Goal: Navigation & Orientation: Find specific page/section

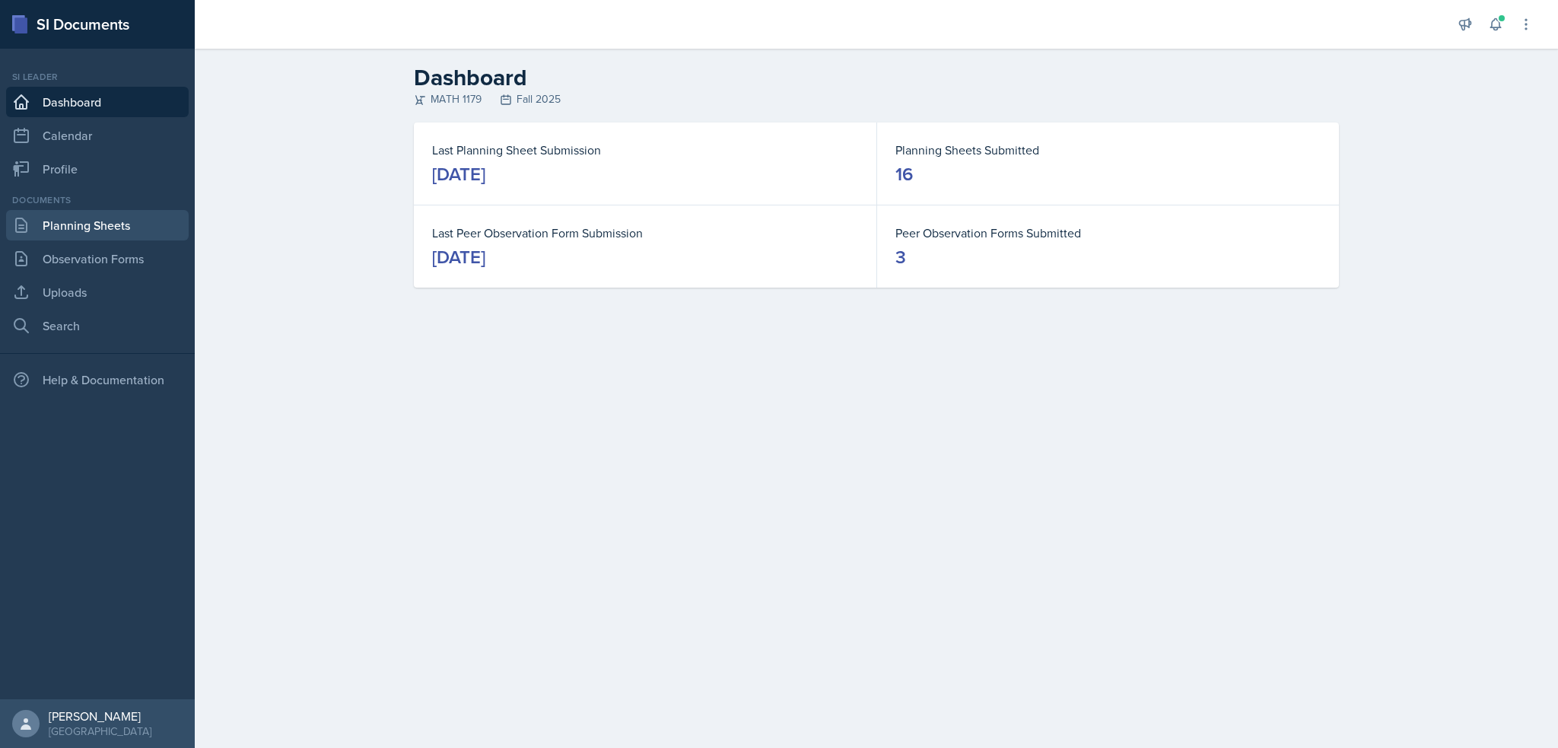
click at [91, 224] on link "Planning Sheets" at bounding box center [97, 225] width 183 height 30
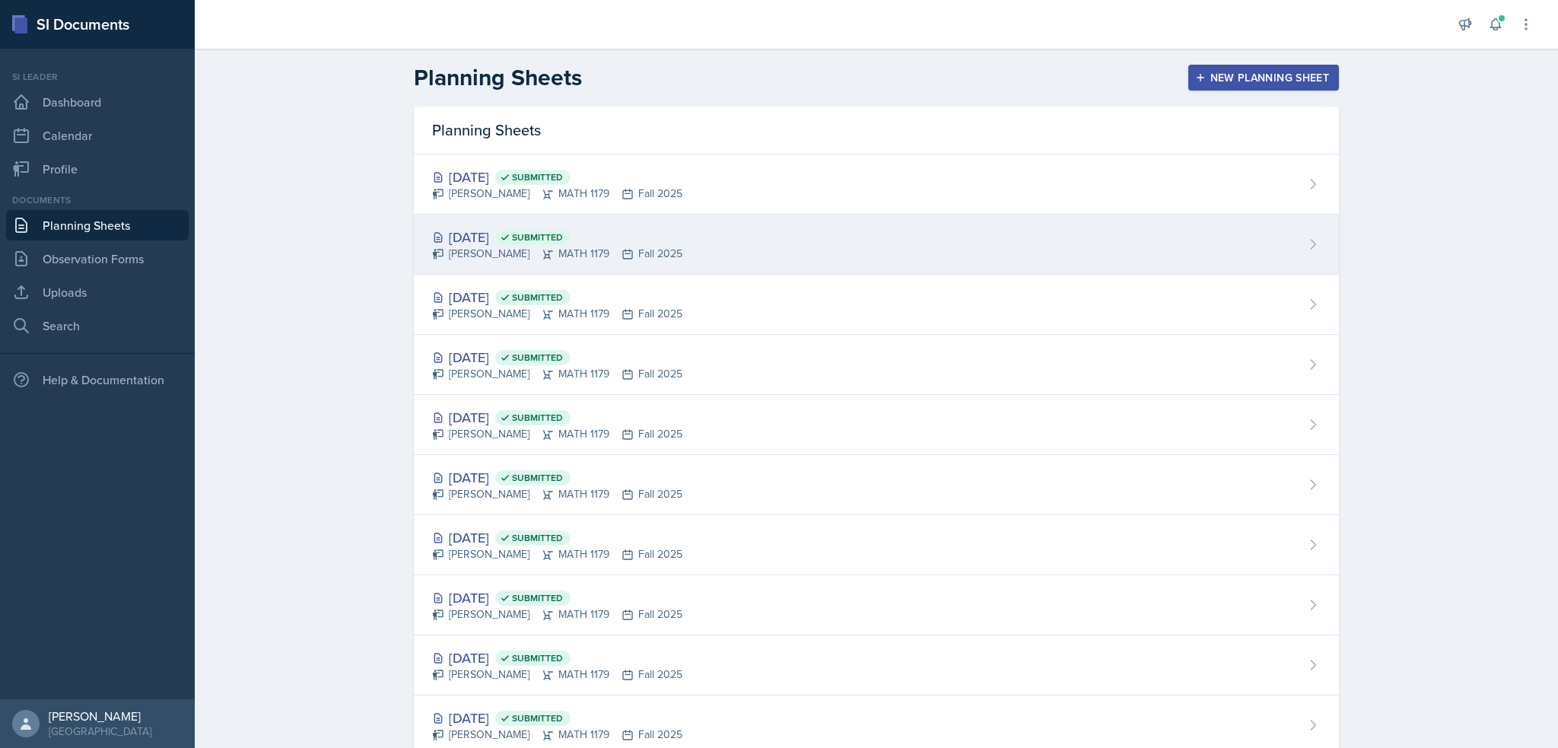
click at [521, 240] on div "[DATE] Submitted" at bounding box center [557, 237] width 250 height 21
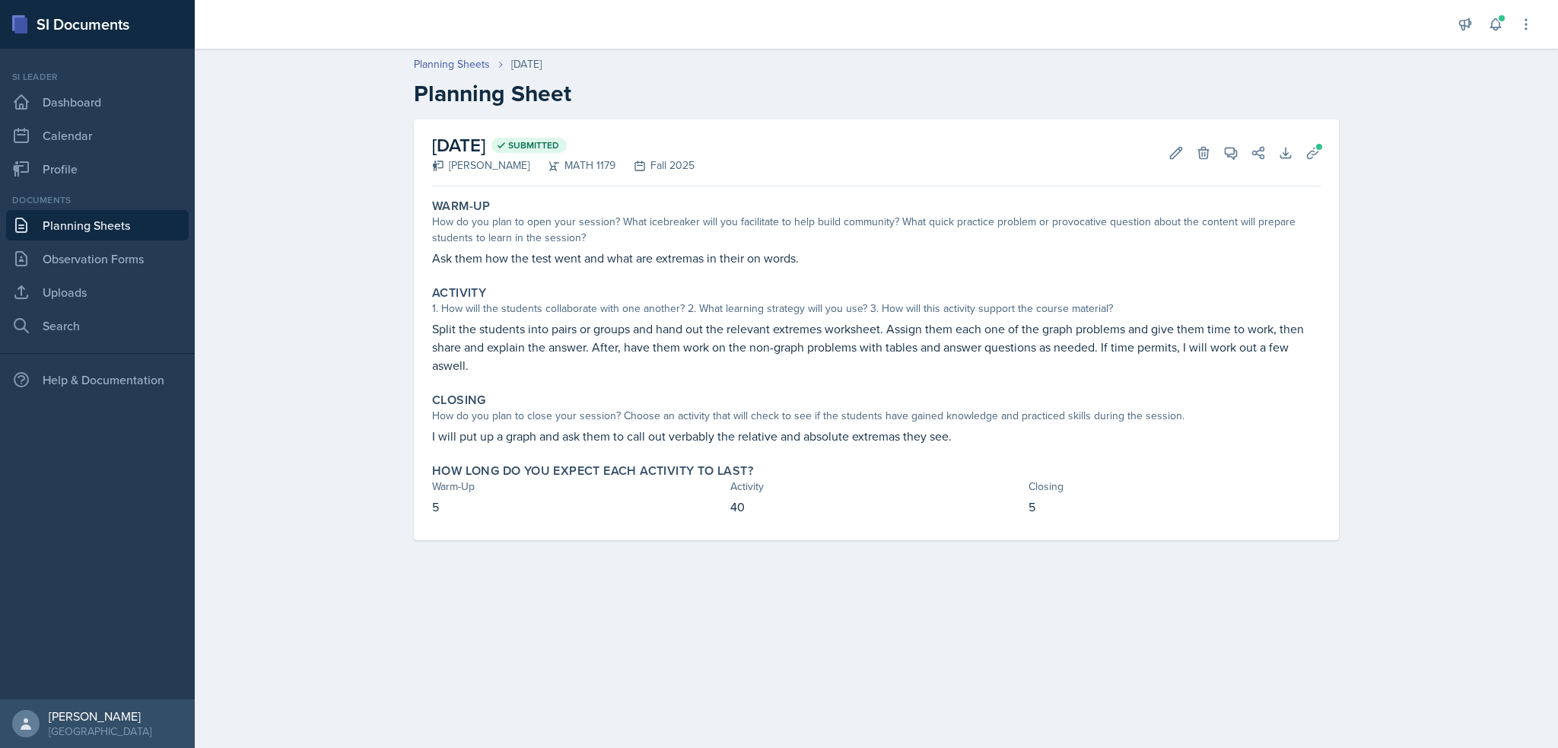
click at [116, 215] on link "Planning Sheets" at bounding box center [97, 225] width 183 height 30
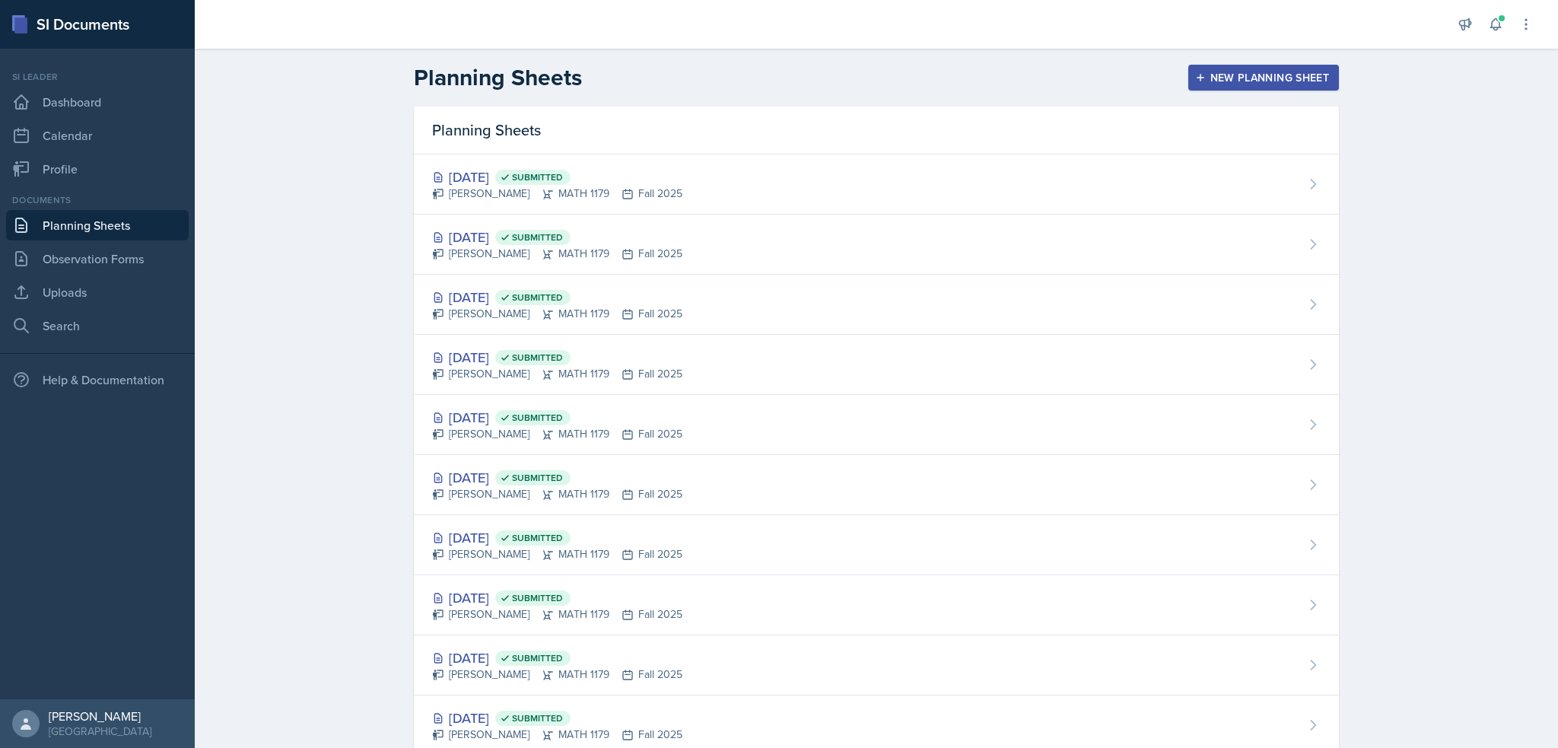
click at [538, 204] on div "[DATE] Submitted [PERSON_NAME] MATH 1179 Fall 2025" at bounding box center [876, 184] width 925 height 60
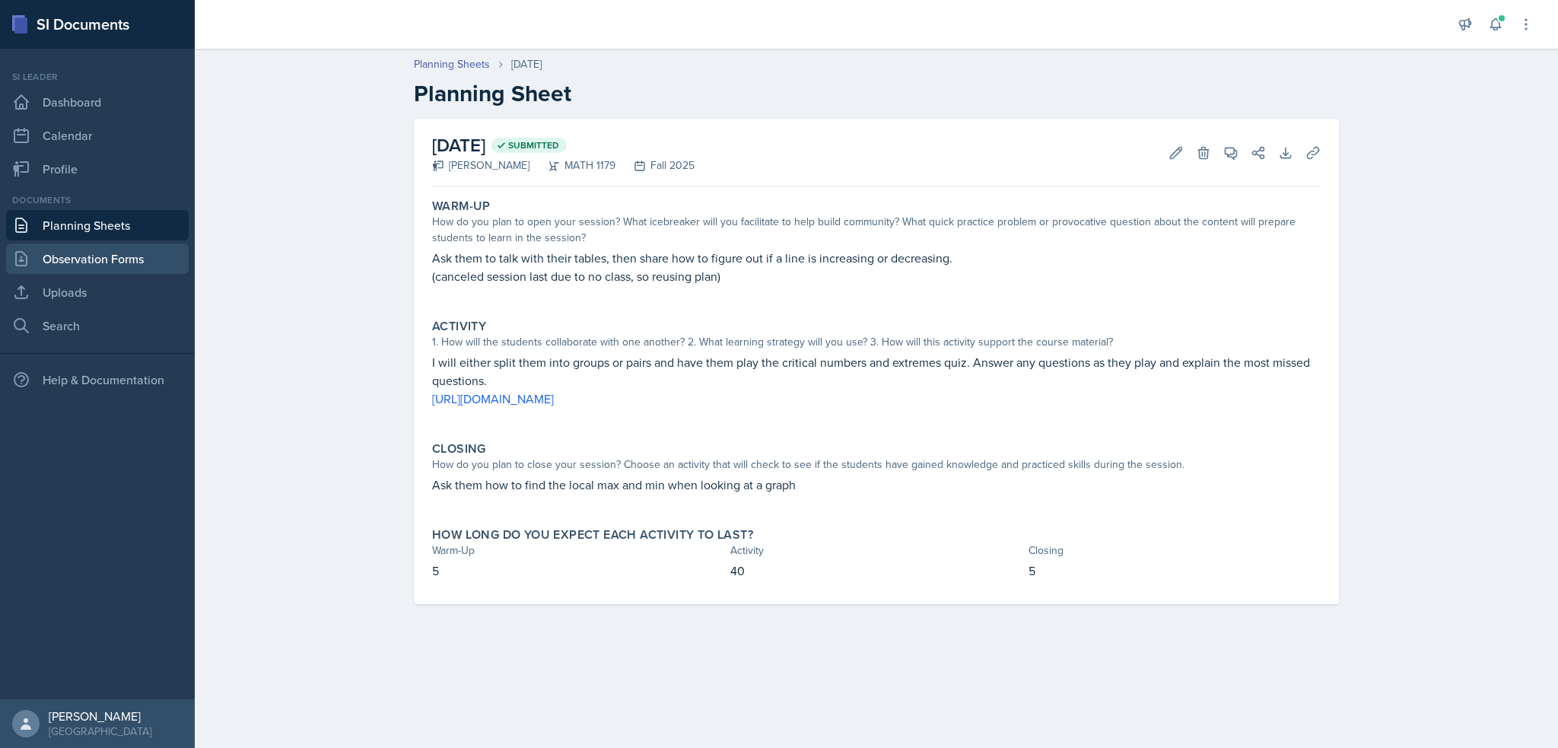
click at [134, 253] on link "Observation Forms" at bounding box center [97, 258] width 183 height 30
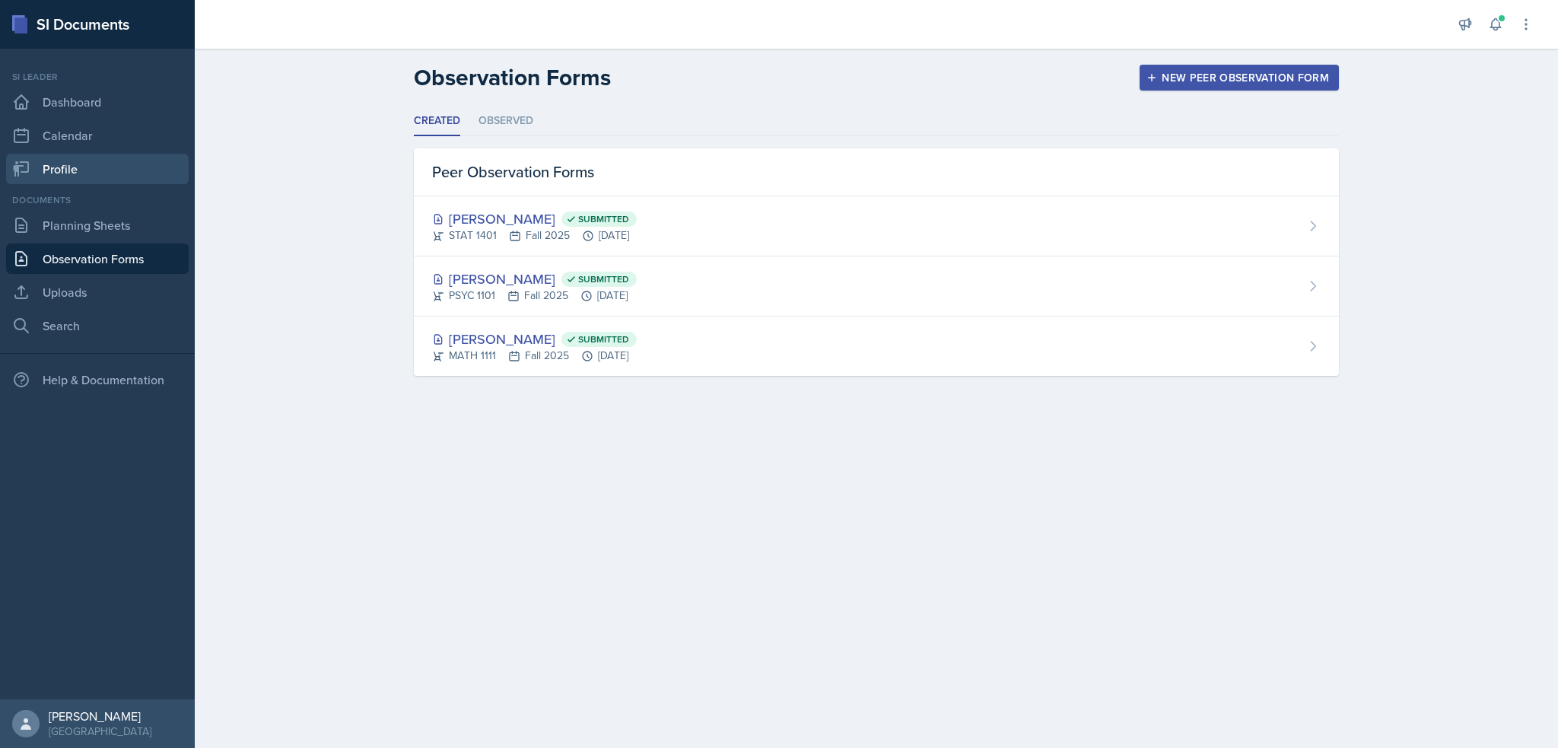
click at [69, 155] on link "Profile" at bounding box center [97, 169] width 183 height 30
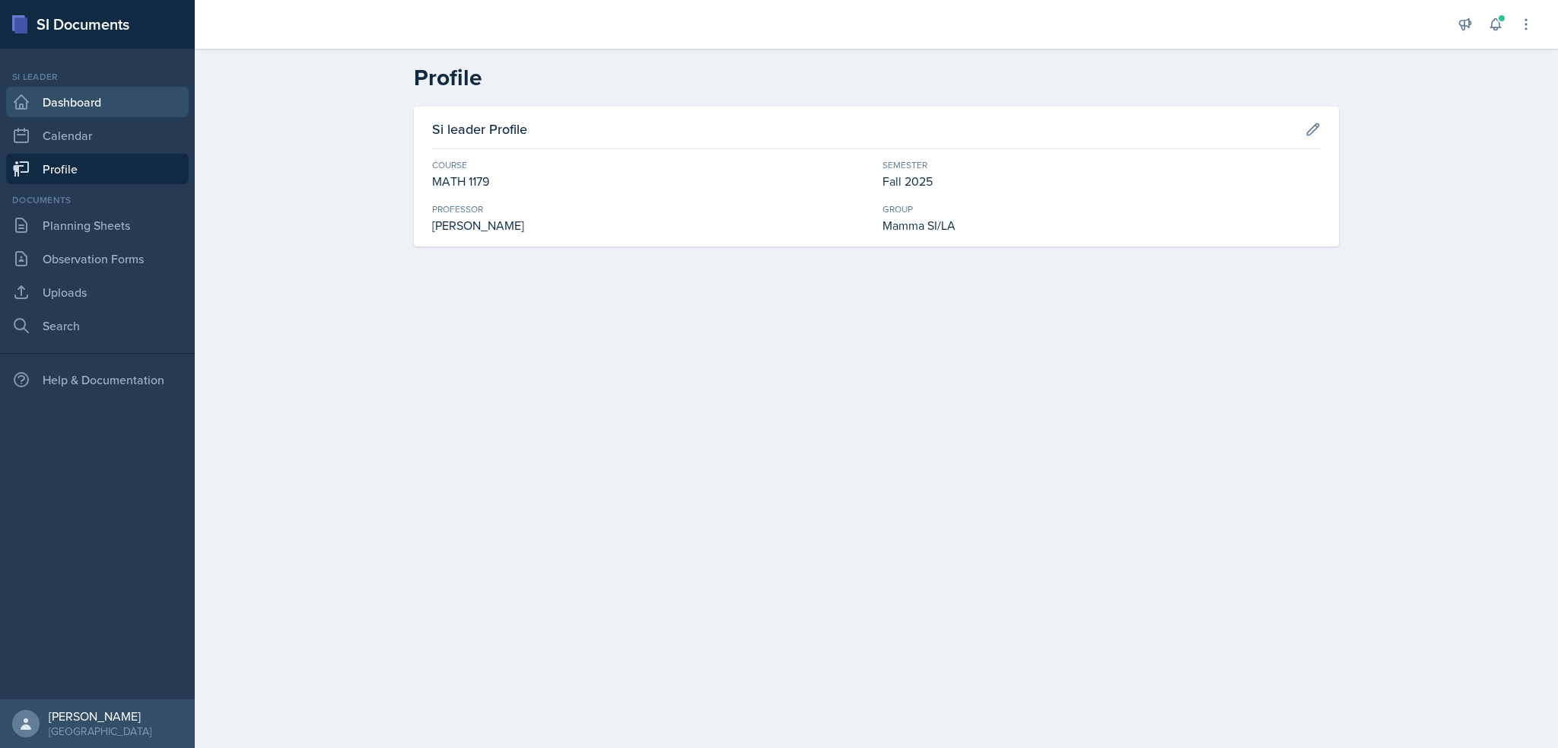
click at [97, 94] on link "Dashboard" at bounding box center [97, 102] width 183 height 30
